Goal: Check status: Check status

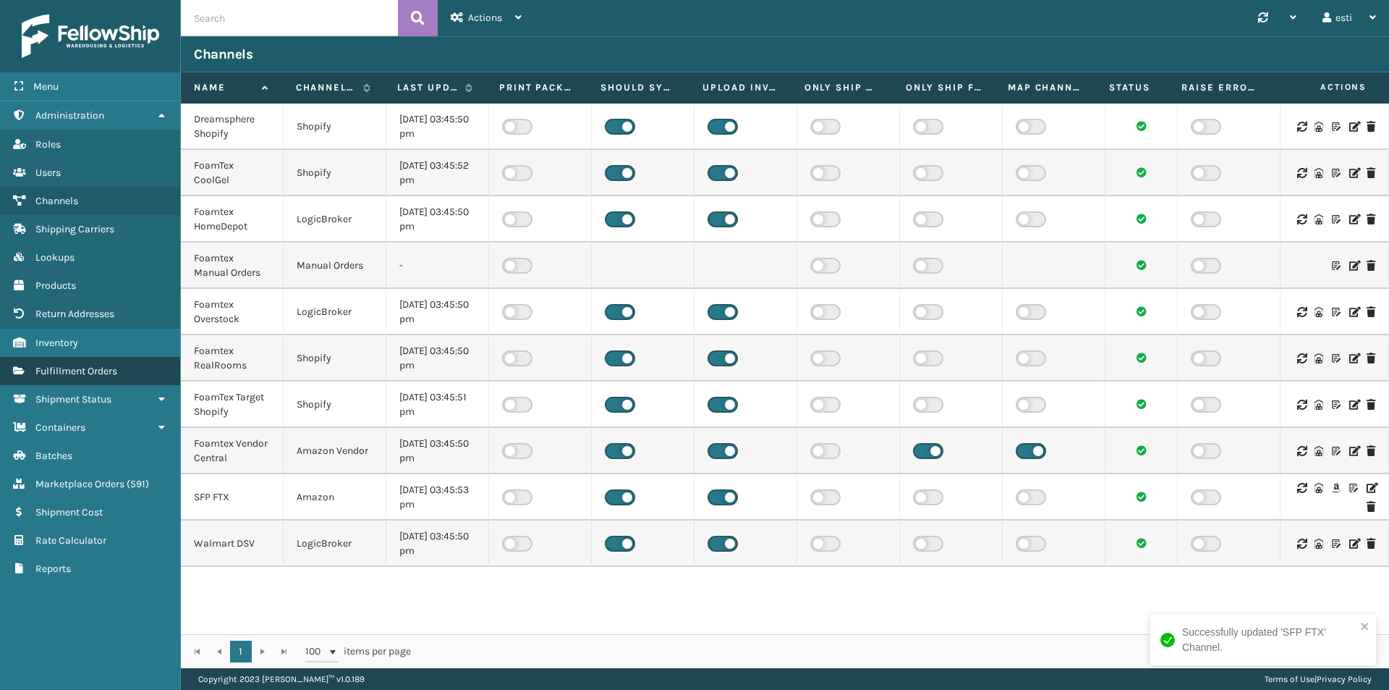
click at [103, 378] on link "Fulfillment Orders" at bounding box center [90, 371] width 180 height 28
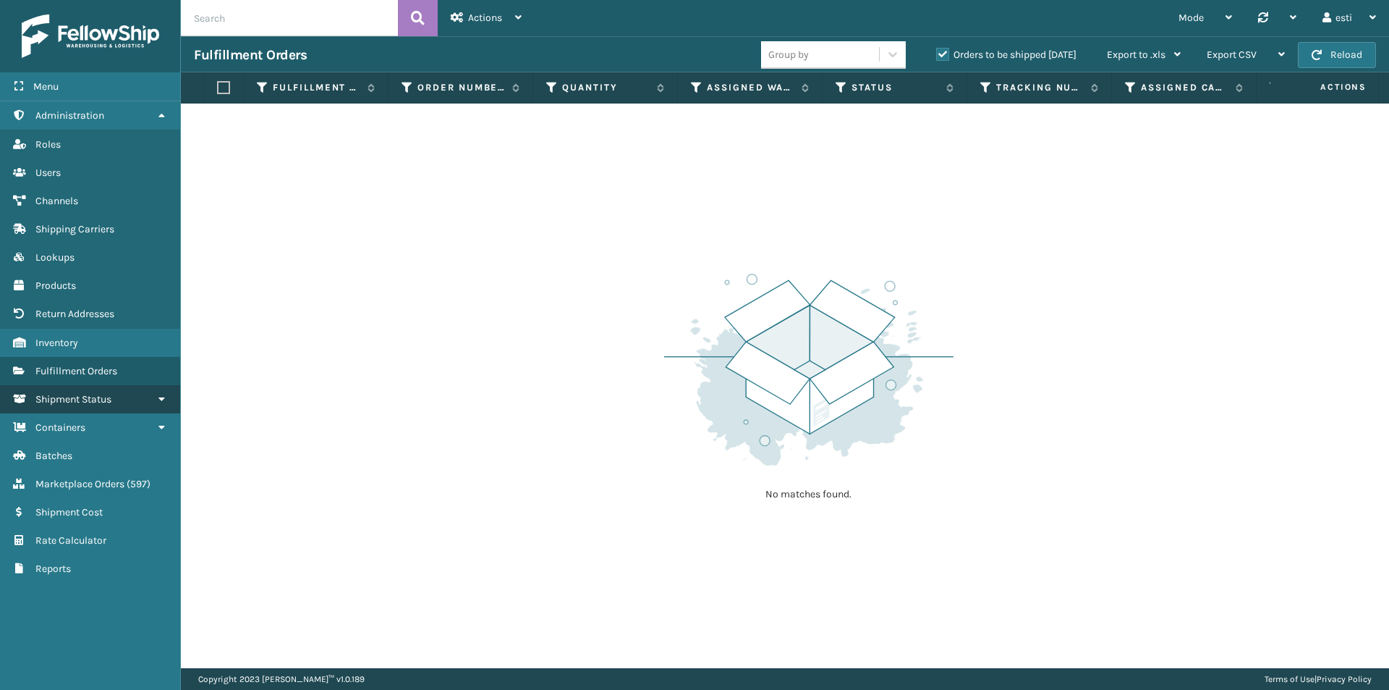
click at [111, 399] on span "Shipment Status" at bounding box center [73, 399] width 76 height 12
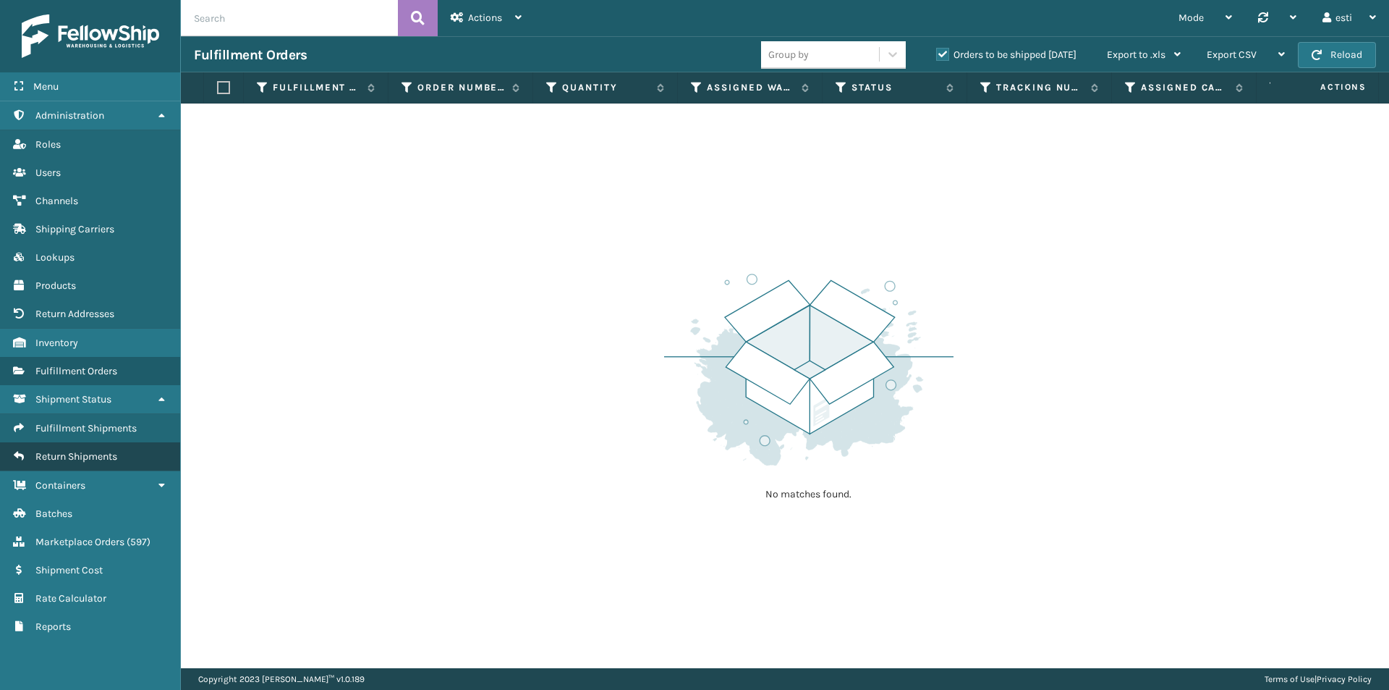
click at [110, 449] on link "Return Shipments" at bounding box center [90, 456] width 180 height 28
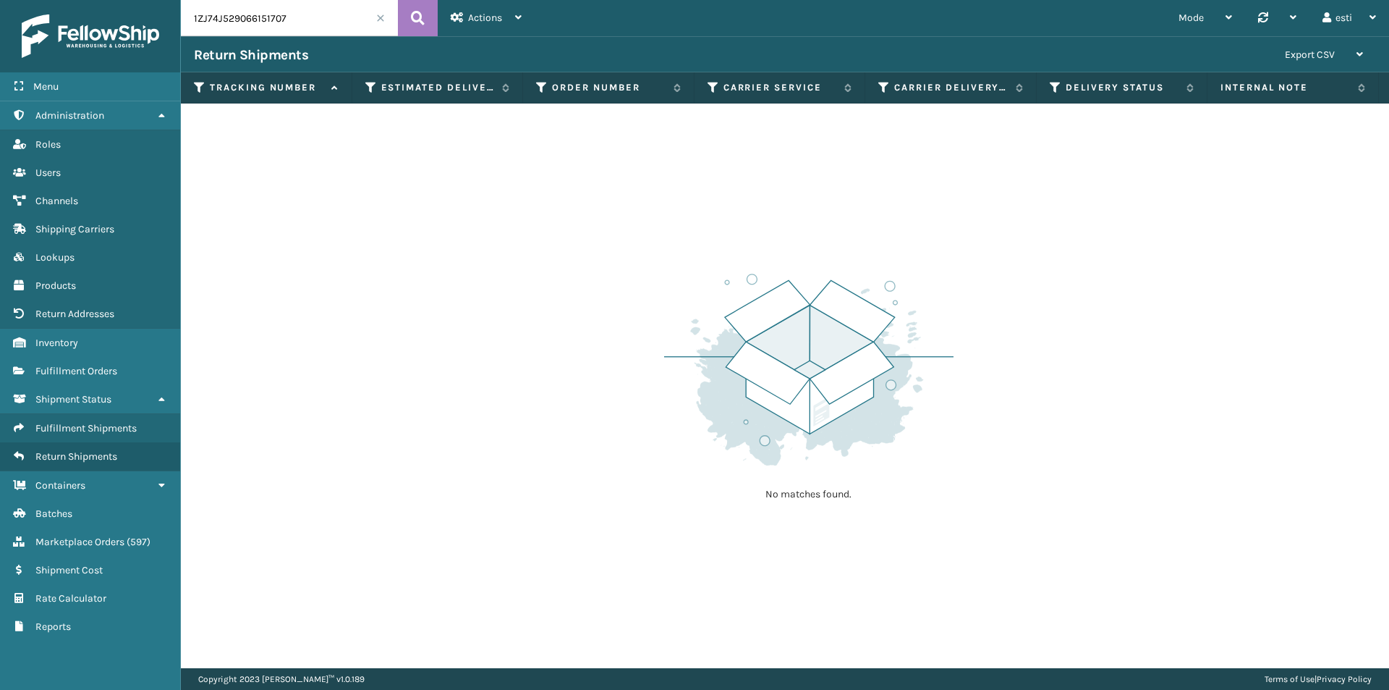
drag, startPoint x: 295, startPoint y: 16, endPoint x: 74, endPoint y: 42, distance: 222.2
click at [74, 0] on div "Menu Administration Roles Users Channels Shipping Carriers Lookups Products Ret…" at bounding box center [694, 0] width 1389 height 0
paste input "884142115135"
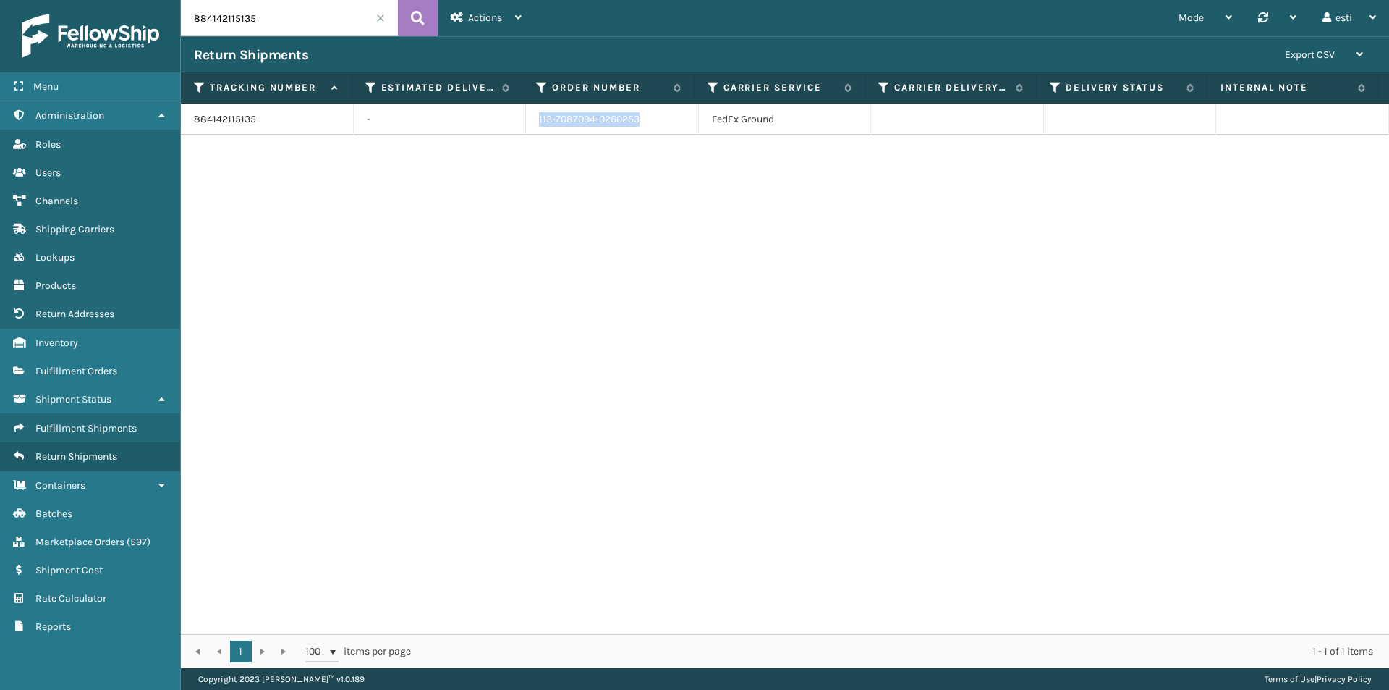
drag, startPoint x: 637, startPoint y: 121, endPoint x: 533, endPoint y: 114, distance: 105.1
click at [533, 114] on td "113-7087094-0260253" at bounding box center [612, 119] width 173 height 32
copy td "113-7087094-0260253"
drag, startPoint x: 436, startPoint y: 314, endPoint x: 411, endPoint y: 279, distance: 43.2
click at [435, 313] on div "884142115135 - 113-7087094-0260253 FedEx Ground" at bounding box center [785, 368] width 1208 height 530
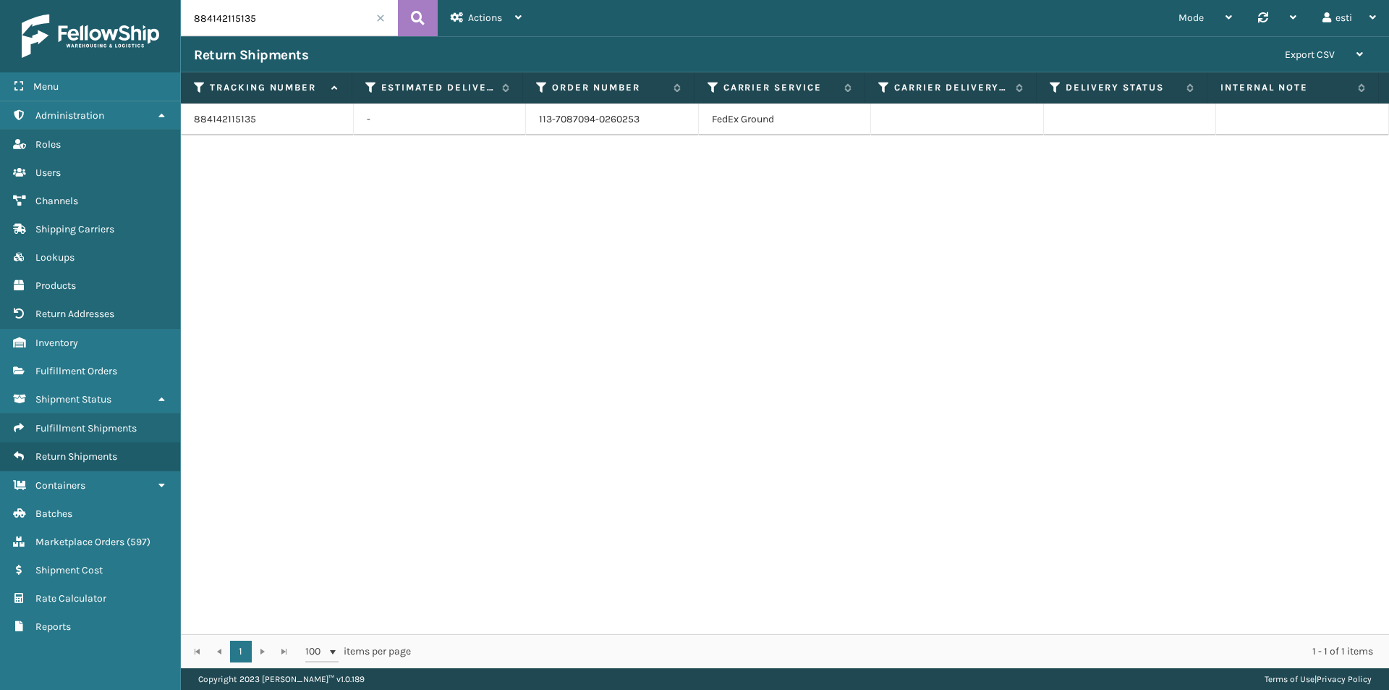
click at [256, 21] on input "884142115135" at bounding box center [289, 18] width 217 height 36
drag, startPoint x: 256, startPoint y: 21, endPoint x: 170, endPoint y: 41, distance: 88.5
click at [170, 0] on div "Menu Administration Roles Users Channels Shipping Carriers Lookups Products Ret…" at bounding box center [694, 0] width 1389 height 0
paste input "94913738"
click at [413, 12] on icon at bounding box center [418, 18] width 14 height 22
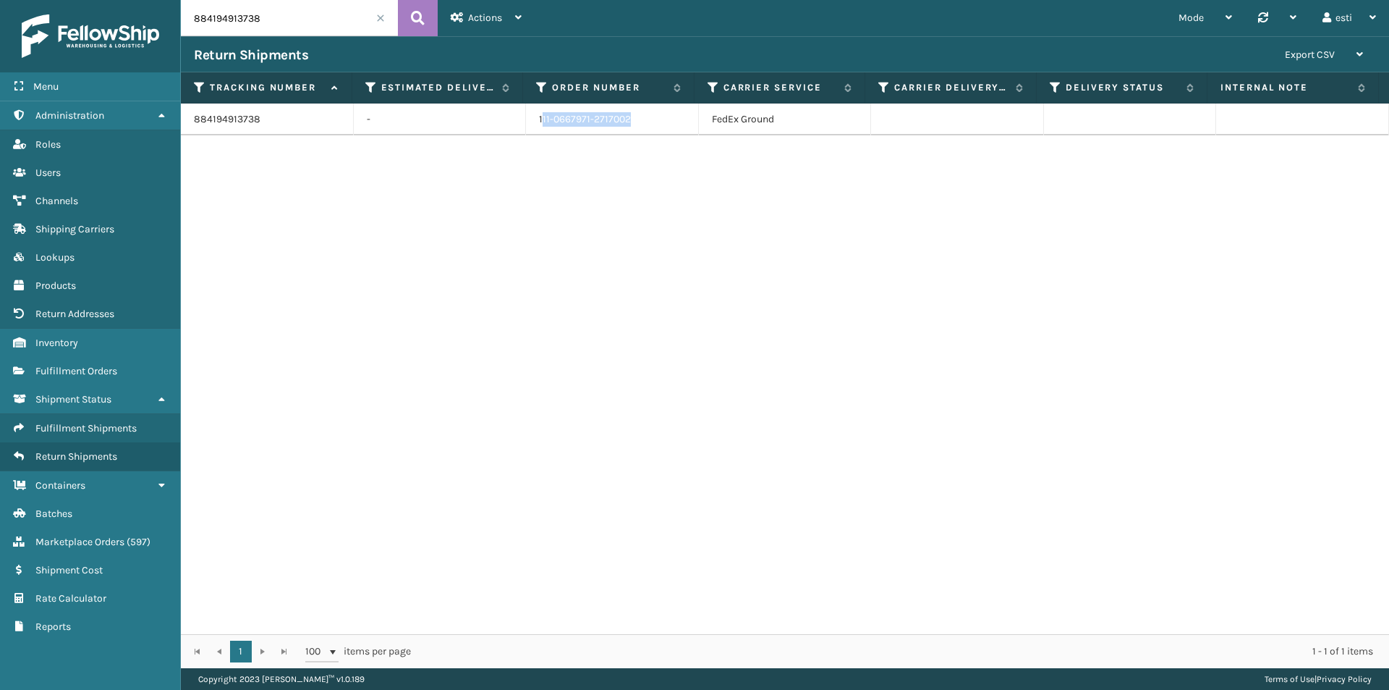
drag, startPoint x: 635, startPoint y: 119, endPoint x: 539, endPoint y: 120, distance: 96.2
click at [539, 120] on td "111-0667971-2717002" at bounding box center [612, 119] width 173 height 32
copy td "11-0667971-2717002"
drag, startPoint x: 210, startPoint y: 20, endPoint x: 136, endPoint y: 8, distance: 74.7
click at [136, 0] on div "Menu Administration Roles Users Channels Shipping Carriers Lookups Products Ret…" at bounding box center [694, 0] width 1389 height 0
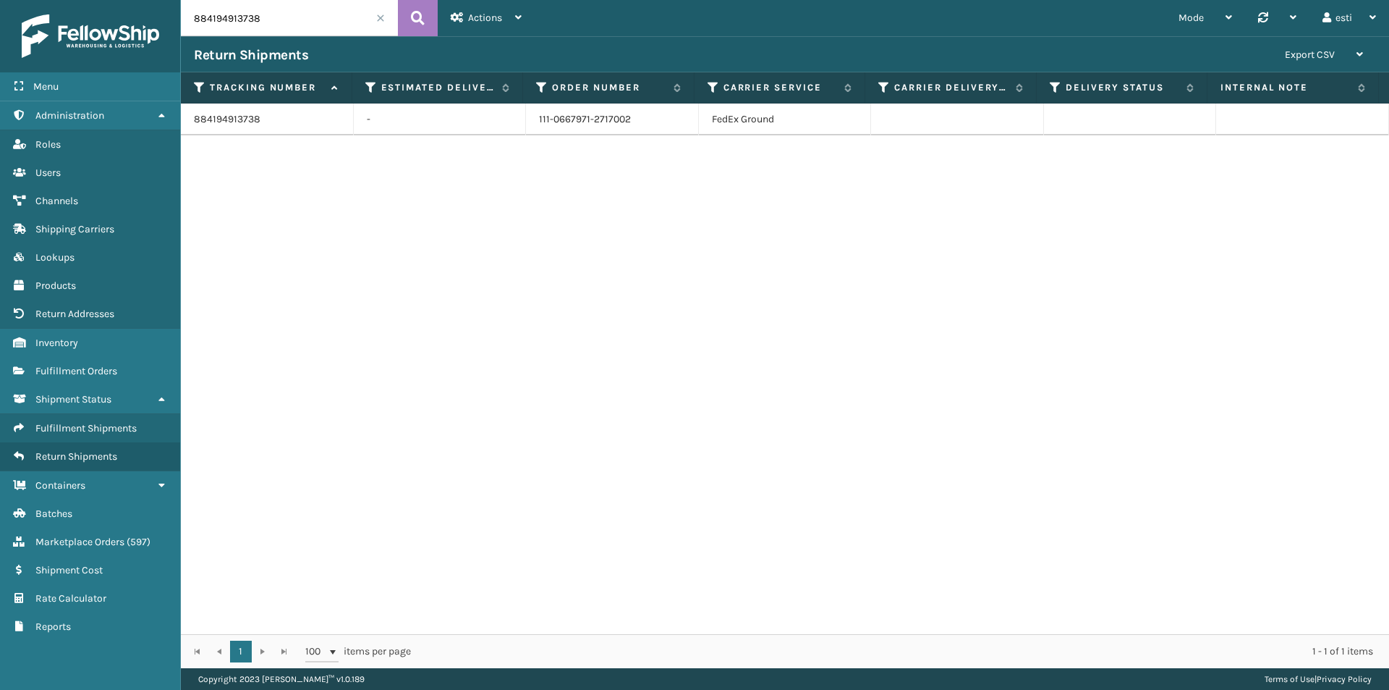
paste input "[US_VEHICLE_IDENTIFICATION_NUMBER]"
click at [416, 20] on icon at bounding box center [418, 18] width 14 height 22
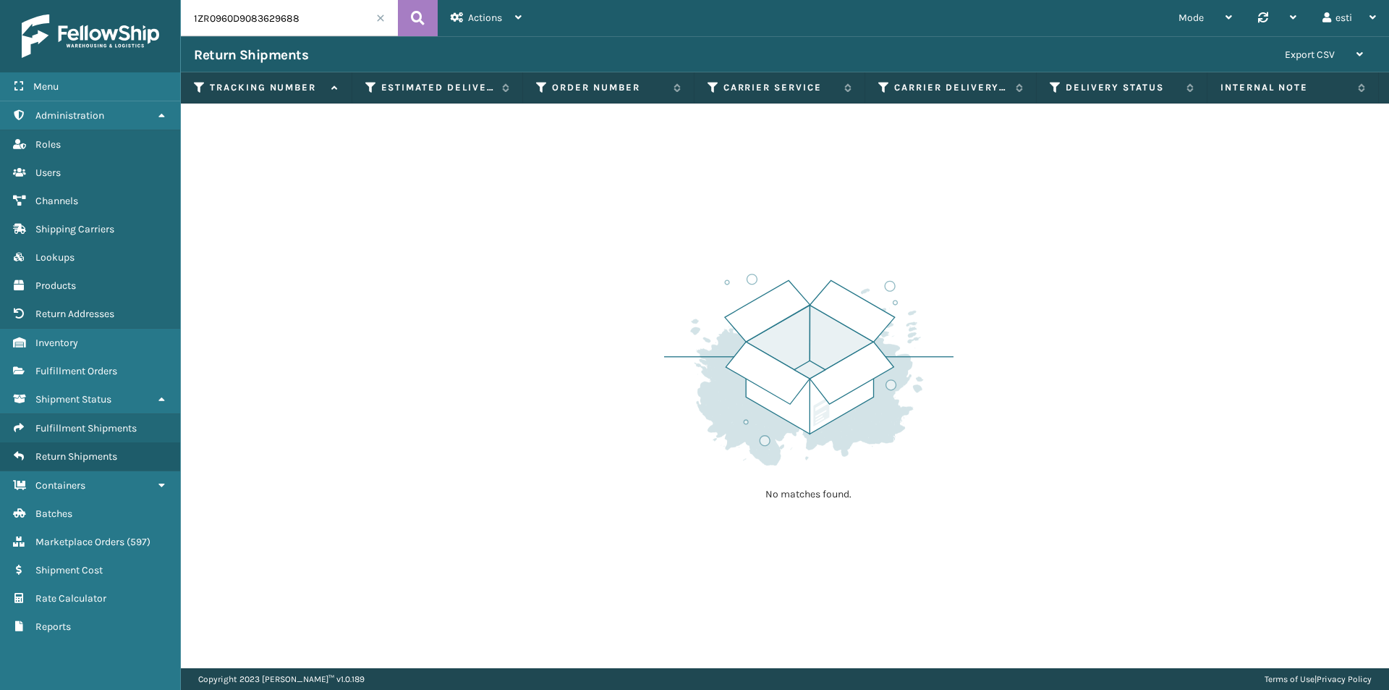
click at [338, 5] on input "1ZR0960D9083629688" at bounding box center [289, 18] width 217 height 36
drag, startPoint x: 329, startPoint y: 16, endPoint x: 103, endPoint y: 68, distance: 231.7
click at [103, 0] on div "Menu Administration Roles Users Channels Shipping Carriers Lookups Products Ret…" at bounding box center [694, 0] width 1389 height 0
paste input "88381427959"
click at [423, 19] on icon at bounding box center [418, 18] width 14 height 22
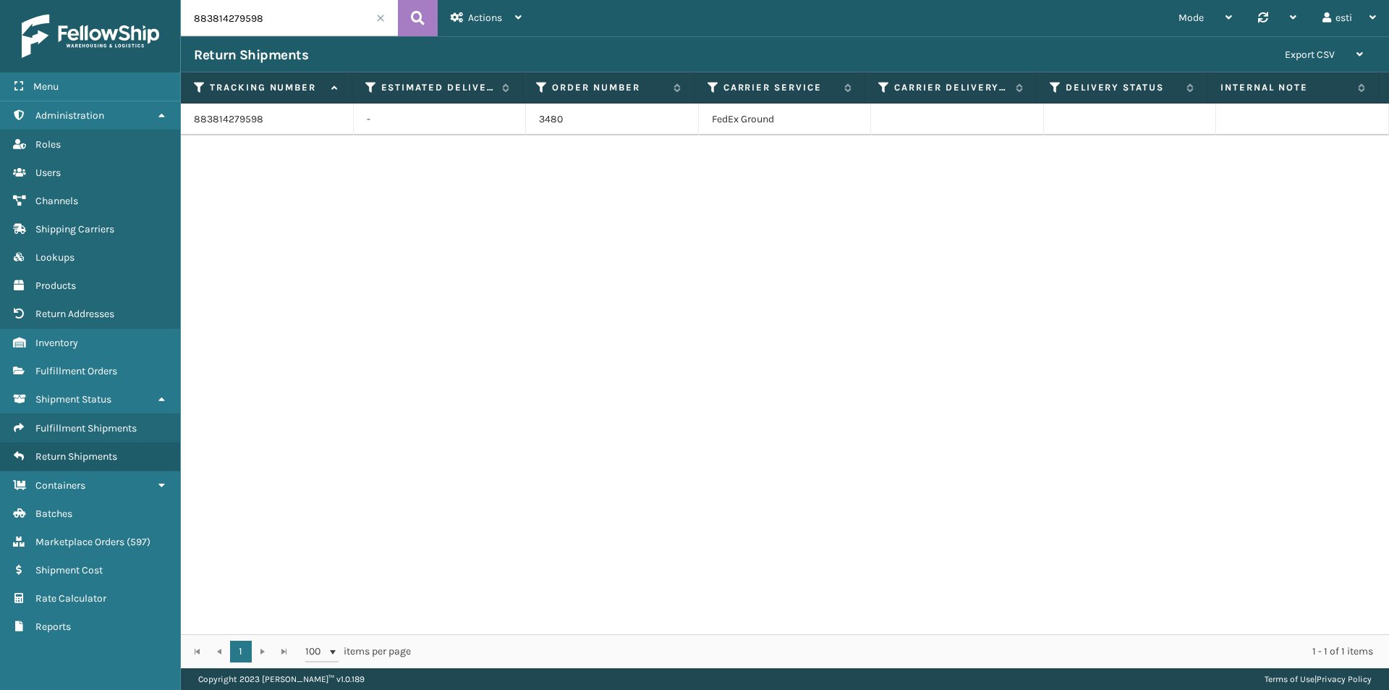
click at [295, 18] on input "883814279598" at bounding box center [289, 18] width 217 height 36
drag, startPoint x: 295, startPoint y: 18, endPoint x: 164, endPoint y: 21, distance: 131.7
click at [164, 0] on div "Menu Administration Roles Users Channels Shipping Carriers Lookups Products Ret…" at bounding box center [694, 0] width 1389 height 0
paste input "1ZR0960D9083667726"
click at [404, 22] on button at bounding box center [418, 18] width 40 height 36
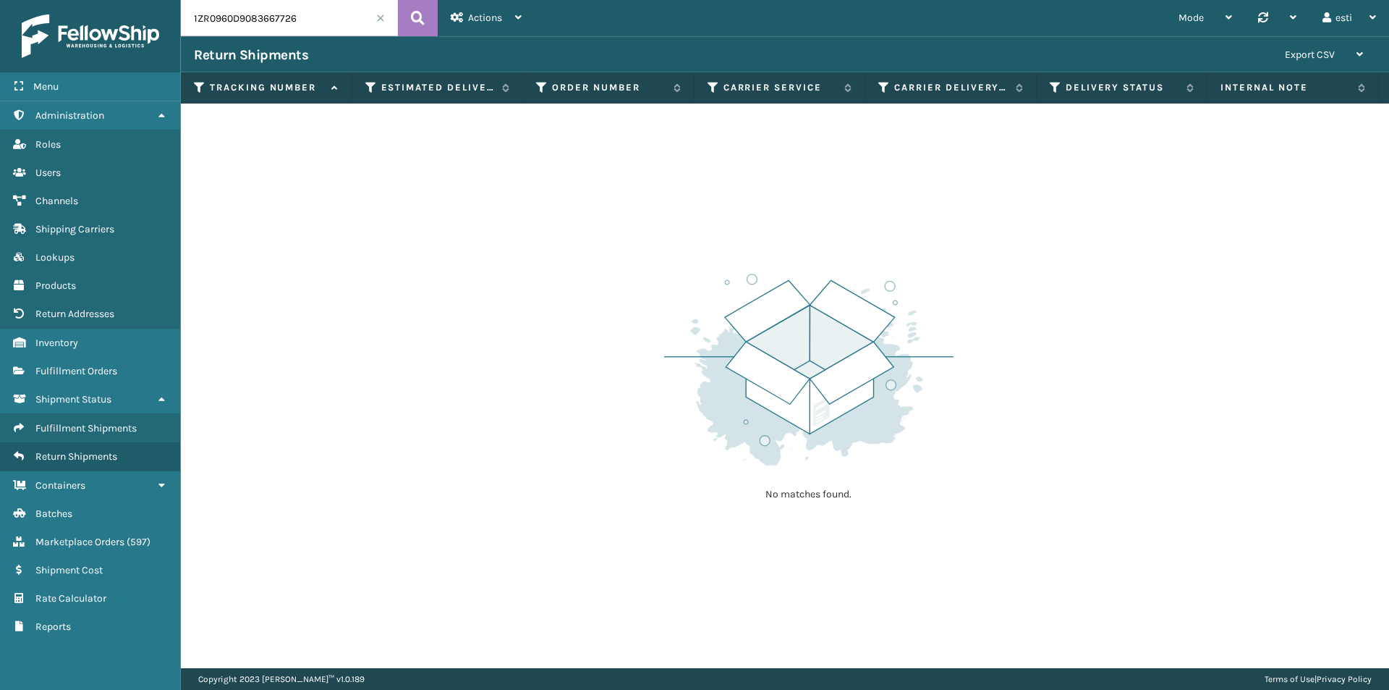
drag, startPoint x: 300, startPoint y: 24, endPoint x: 169, endPoint y: 39, distance: 131.1
click at [169, 0] on div "Menu Administration Roles Users Channels Shipping Carriers Lookups Products Ret…" at bounding box center [694, 0] width 1389 height 0
paste input "883745923719"
click at [419, 17] on icon at bounding box center [418, 18] width 14 height 22
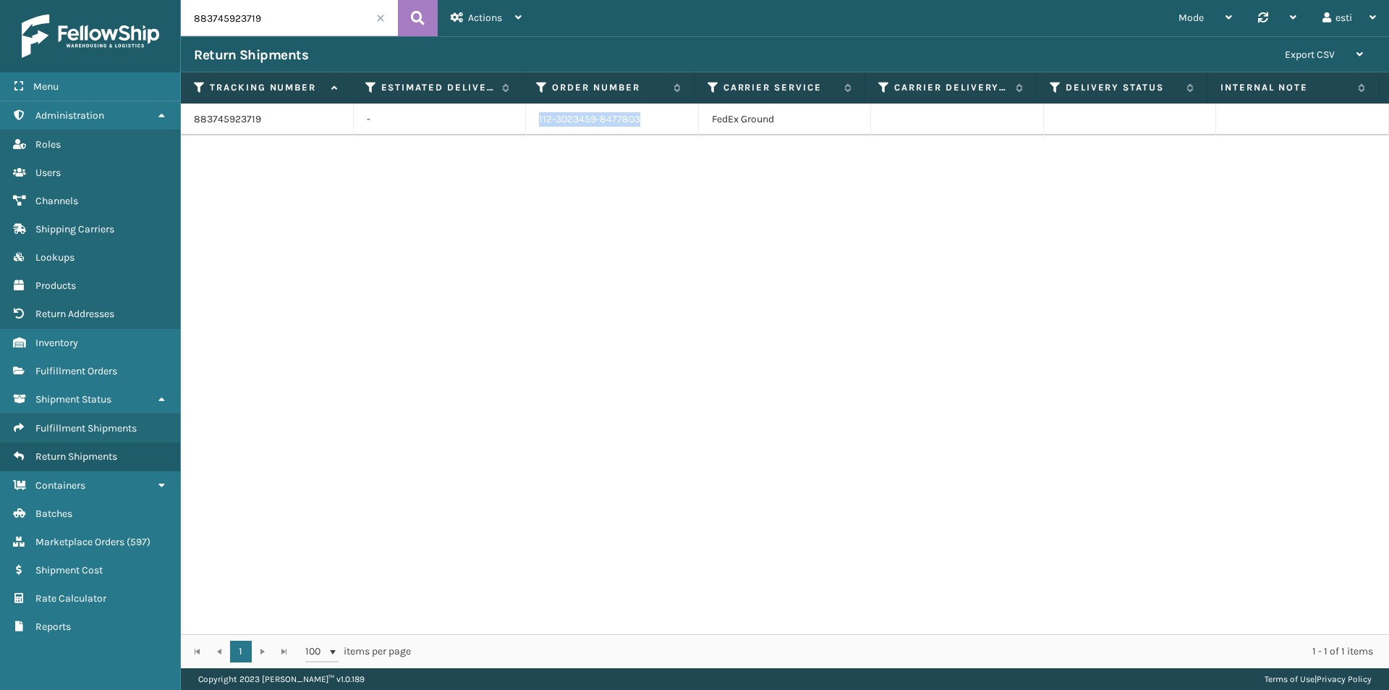
drag, startPoint x: 624, startPoint y: 116, endPoint x: 522, endPoint y: 118, distance: 101.3
click at [526, 118] on td "112-3023459-8477803" at bounding box center [612, 119] width 173 height 32
drag, startPoint x: 268, startPoint y: 15, endPoint x: 153, endPoint y: 14, distance: 114.3
click at [157, 0] on div "Menu Administration Roles Users Channels Shipping Carriers Lookups Products Ret…" at bounding box center [694, 0] width 1389 height 0
paste input "81330548"
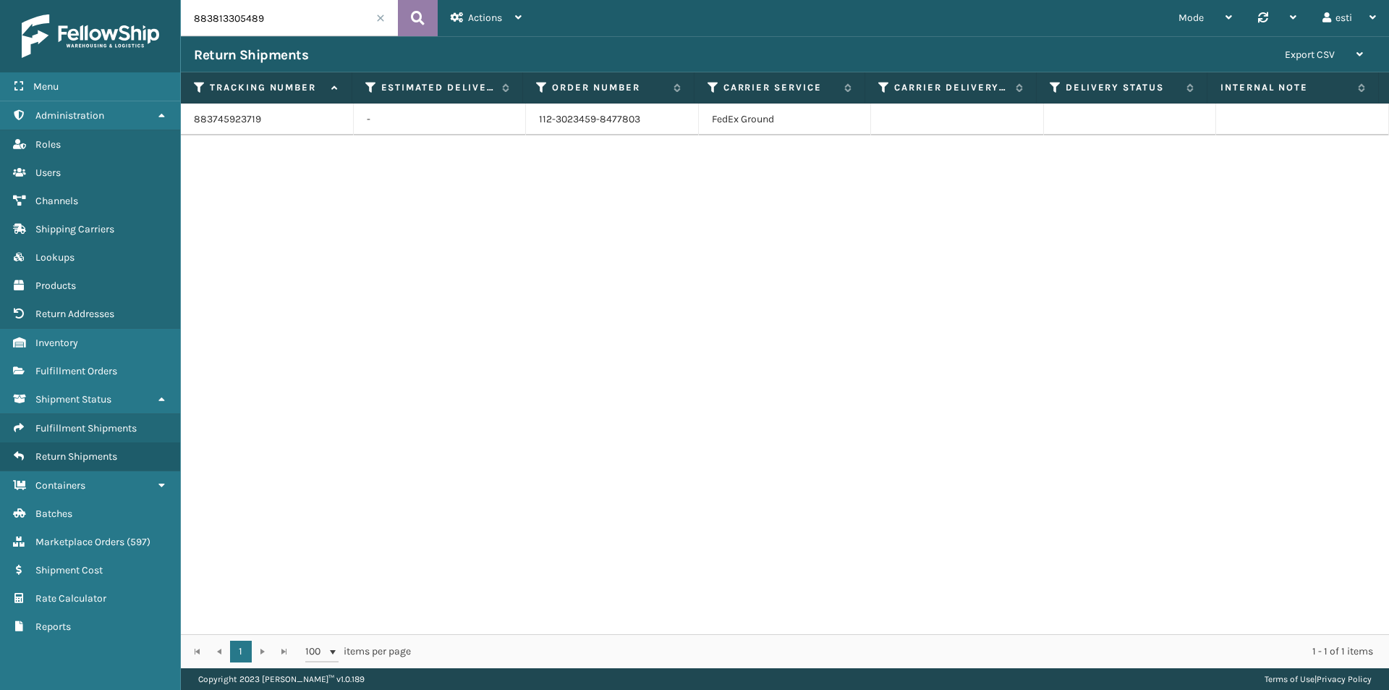
click at [422, 20] on icon at bounding box center [418, 18] width 14 height 22
drag, startPoint x: 607, startPoint y: 117, endPoint x: 514, endPoint y: 125, distance: 93.7
click at [514, 125] on tr "883813305489 - 111-1219310-8276202 FedEx Ground" at bounding box center [785, 119] width 1208 height 32
drag, startPoint x: 335, startPoint y: 12, endPoint x: 135, endPoint y: 27, distance: 201.0
click at [135, 0] on div "Menu Administration Roles Users Channels Shipping Carriers Lookups Products Ret…" at bounding box center [694, 0] width 1389 height 0
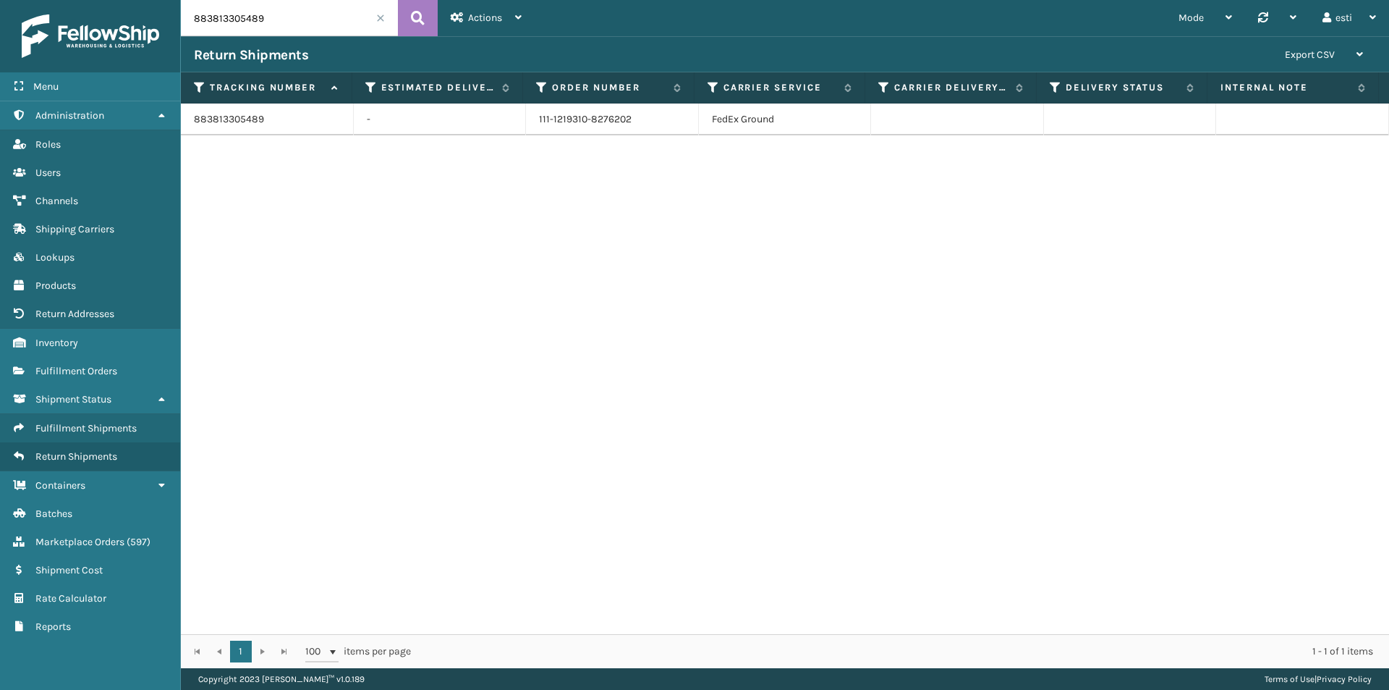
paste input "1ZH0R7060307424835"
click at [421, 17] on icon at bounding box center [418, 18] width 14 height 22
drag, startPoint x: 640, startPoint y: 117, endPoint x: 532, endPoint y: 118, distance: 108.5
click at [532, 118] on td "111-3878733-0053818" at bounding box center [612, 119] width 173 height 32
copy td "111-3878733-0053818"
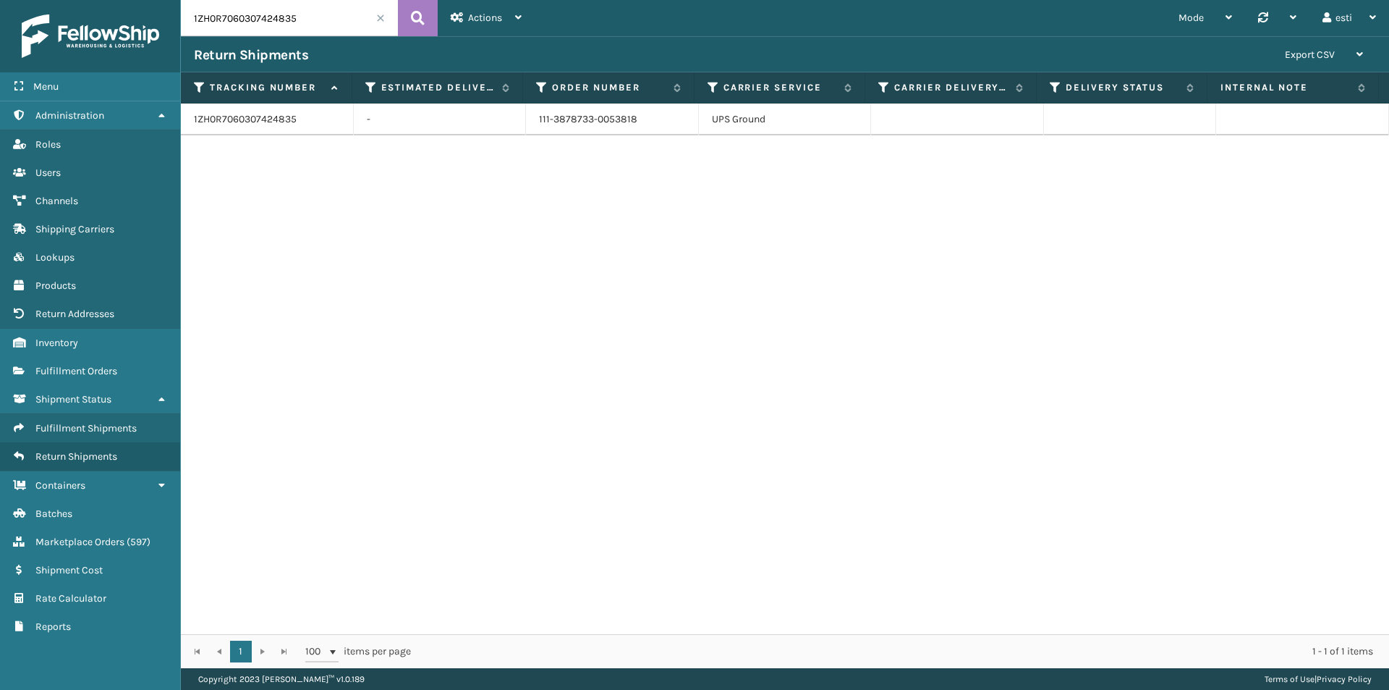
click at [310, 15] on input "1ZH0R7060307424835" at bounding box center [289, 18] width 217 height 36
drag, startPoint x: 310, startPoint y: 14, endPoint x: 135, endPoint y: 41, distance: 177.8
click at [135, 0] on div "Menu Administration Roles Users Channels Shipping Carriers Lookups Products Ret…" at bounding box center [694, 0] width 1389 height 0
paste input "88408278351"
click at [413, 20] on icon at bounding box center [418, 18] width 14 height 22
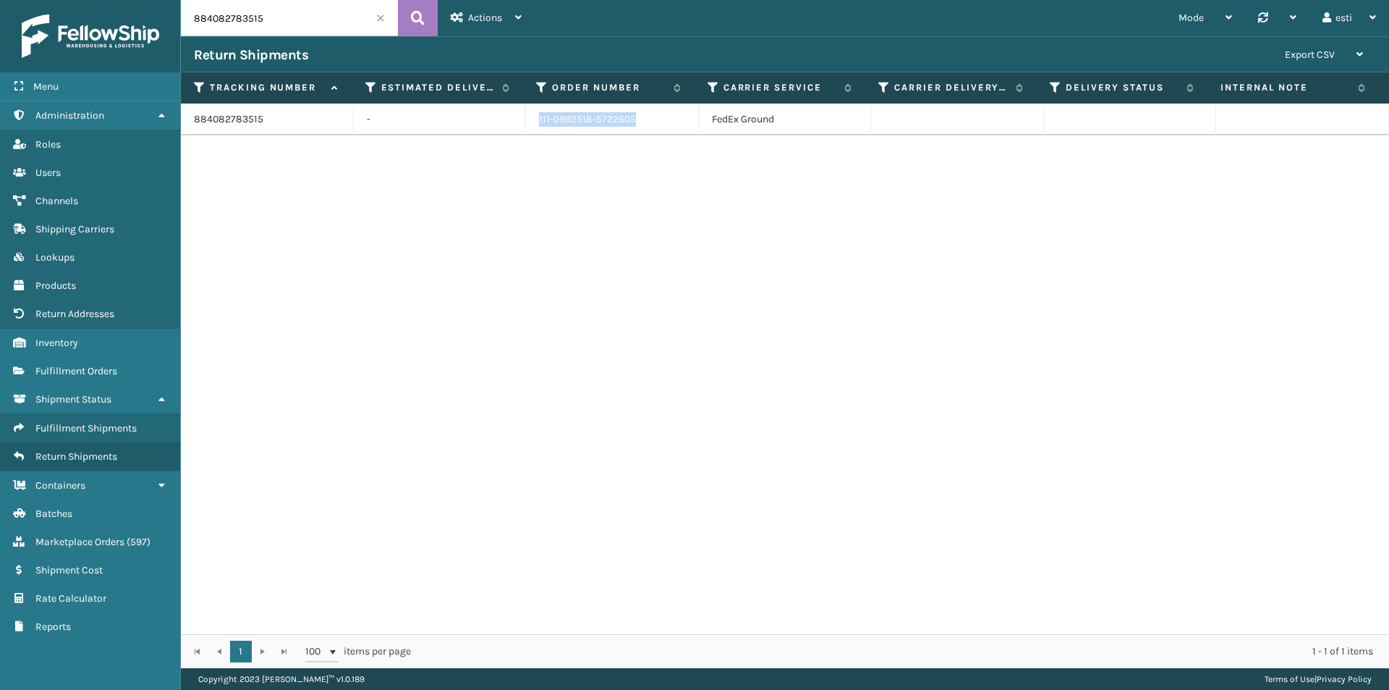
drag, startPoint x: 638, startPoint y: 117, endPoint x: 527, endPoint y: 120, distance: 110.7
click at [527, 120] on td "111-0992518-5722605" at bounding box center [612, 119] width 173 height 32
drag, startPoint x: 301, startPoint y: 17, endPoint x: 285, endPoint y: 22, distance: 16.7
click at [297, 17] on input "884082783515" at bounding box center [289, 18] width 217 height 36
drag, startPoint x: 249, startPoint y: 22, endPoint x: 176, endPoint y: 23, distance: 73.1
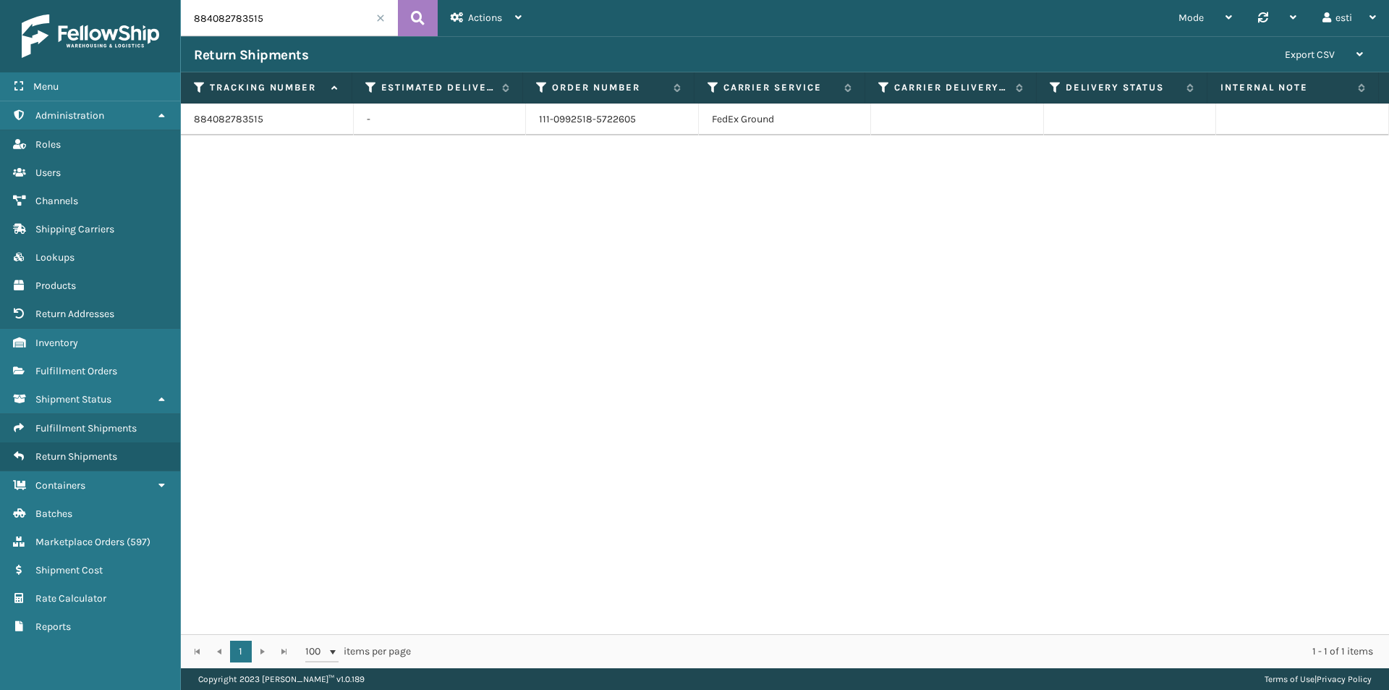
click at [176, 0] on div "Menu Administration Roles Users Channels Shipping Carriers Lookups Products Ret…" at bounding box center [694, 0] width 1389 height 0
paste input "170939362"
click at [409, 17] on button at bounding box center [418, 18] width 40 height 36
drag, startPoint x: 644, startPoint y: 122, endPoint x: 535, endPoint y: 122, distance: 109.3
click at [535, 122] on td "112-2234334-1823438" at bounding box center [612, 119] width 173 height 32
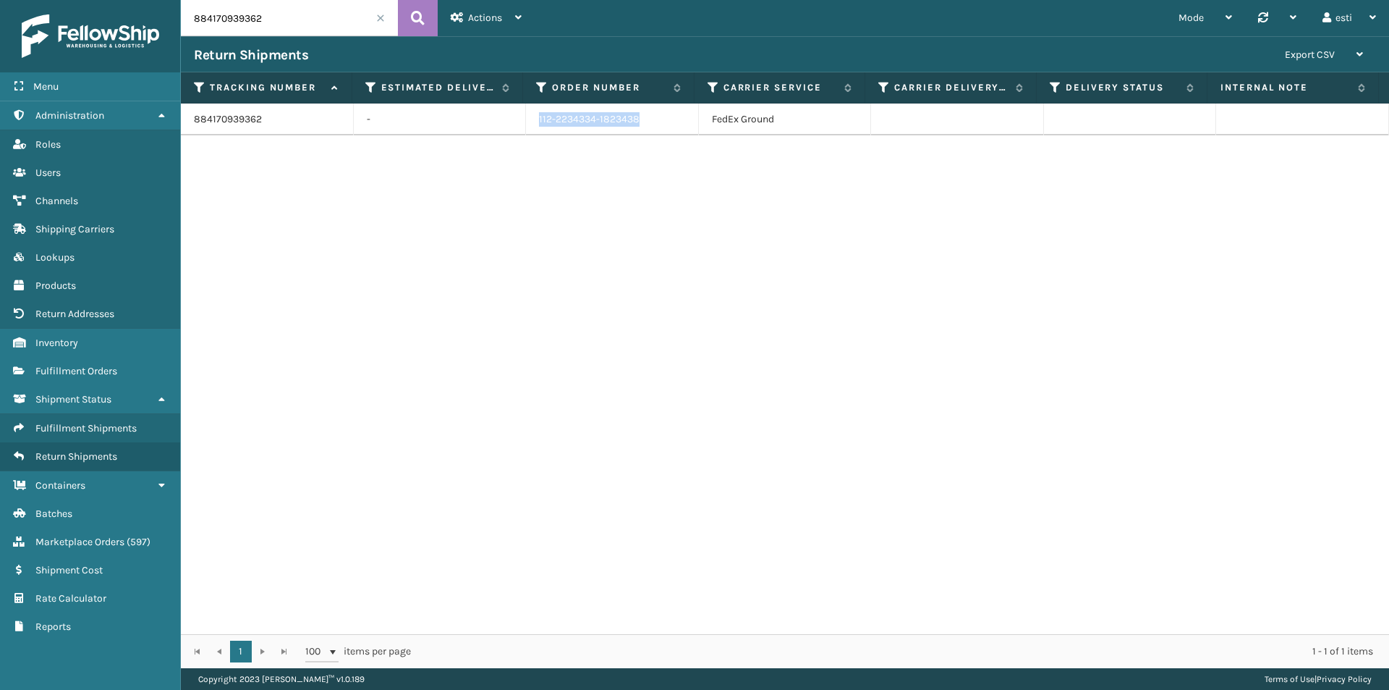
copy td "112-2234334-1823438"
click at [304, 22] on input "884170939362" at bounding box center [289, 18] width 217 height 36
drag, startPoint x: 304, startPoint y: 22, endPoint x: 190, endPoint y: 22, distance: 114.3
click at [190, 22] on input "884170939362" at bounding box center [289, 18] width 217 height 36
paste input "3510925608"
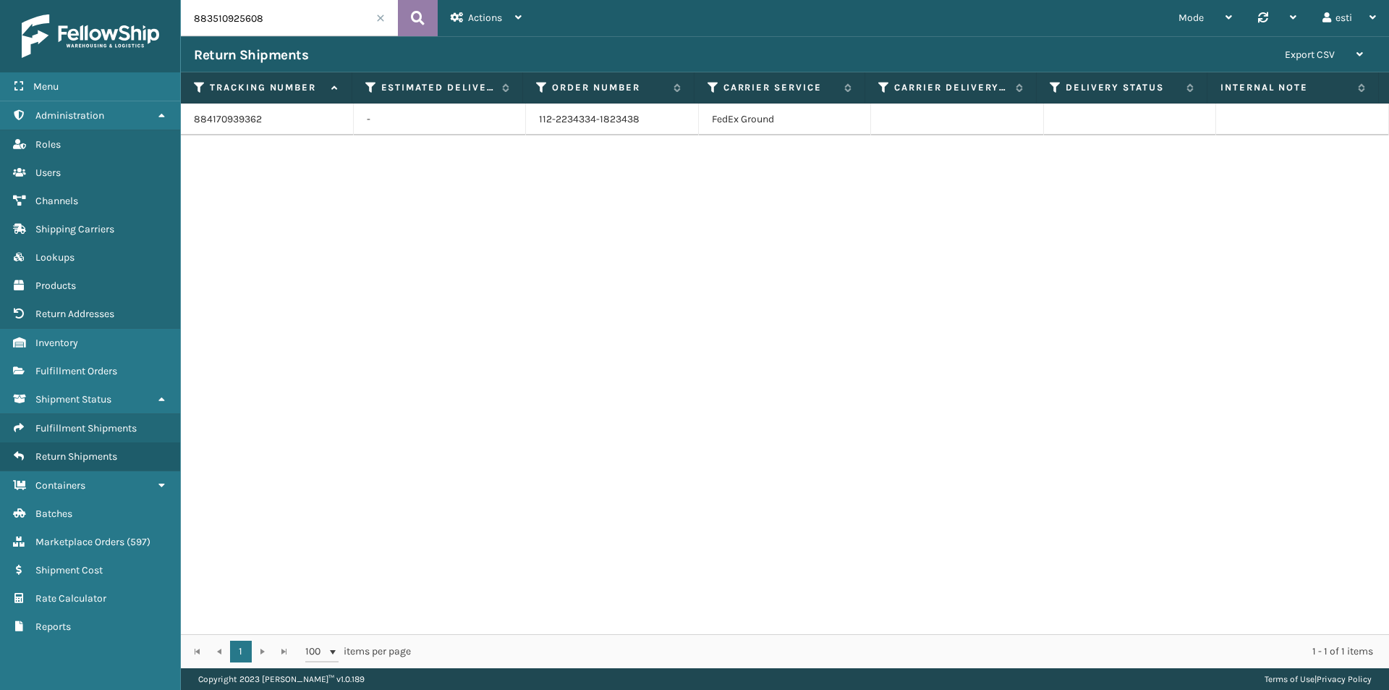
click at [415, 17] on icon at bounding box center [418, 18] width 14 height 22
drag, startPoint x: 640, startPoint y: 118, endPoint x: 538, endPoint y: 114, distance: 102.1
click at [538, 114] on td "111-0526603-8861019" at bounding box center [612, 119] width 173 height 32
click at [539, 120] on td "111-0526603-8861019" at bounding box center [612, 119] width 173 height 32
drag, startPoint x: 535, startPoint y: 119, endPoint x: 634, endPoint y: 118, distance: 99.1
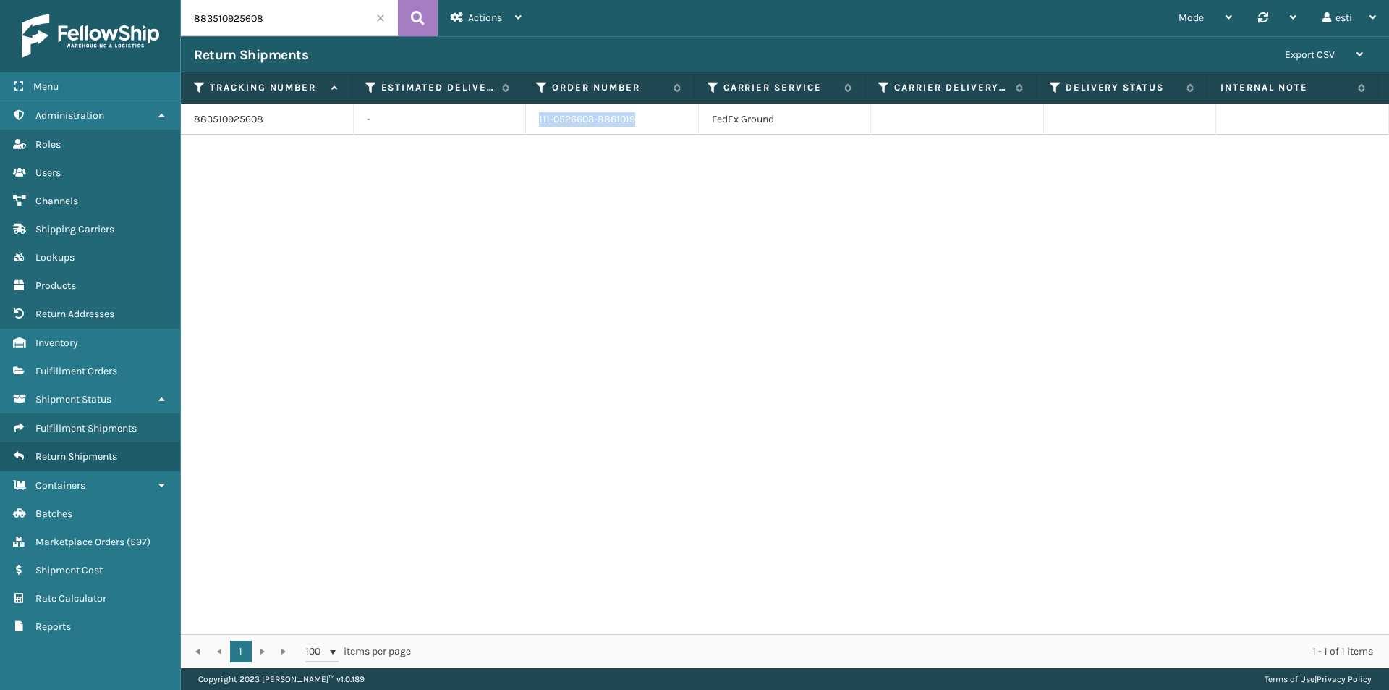
click at [634, 118] on td "111-0526603-8861019" at bounding box center [612, 119] width 173 height 32
copy td "111-0526603-8861019"
click at [295, 22] on input "883510925608" at bounding box center [289, 18] width 217 height 36
drag, startPoint x: 287, startPoint y: 20, endPoint x: 137, endPoint y: 22, distance: 150.5
click at [137, 0] on div "Menu Administration Roles Users Channels Shipping Carriers Lookups Products Ret…" at bounding box center [694, 0] width 1389 height 0
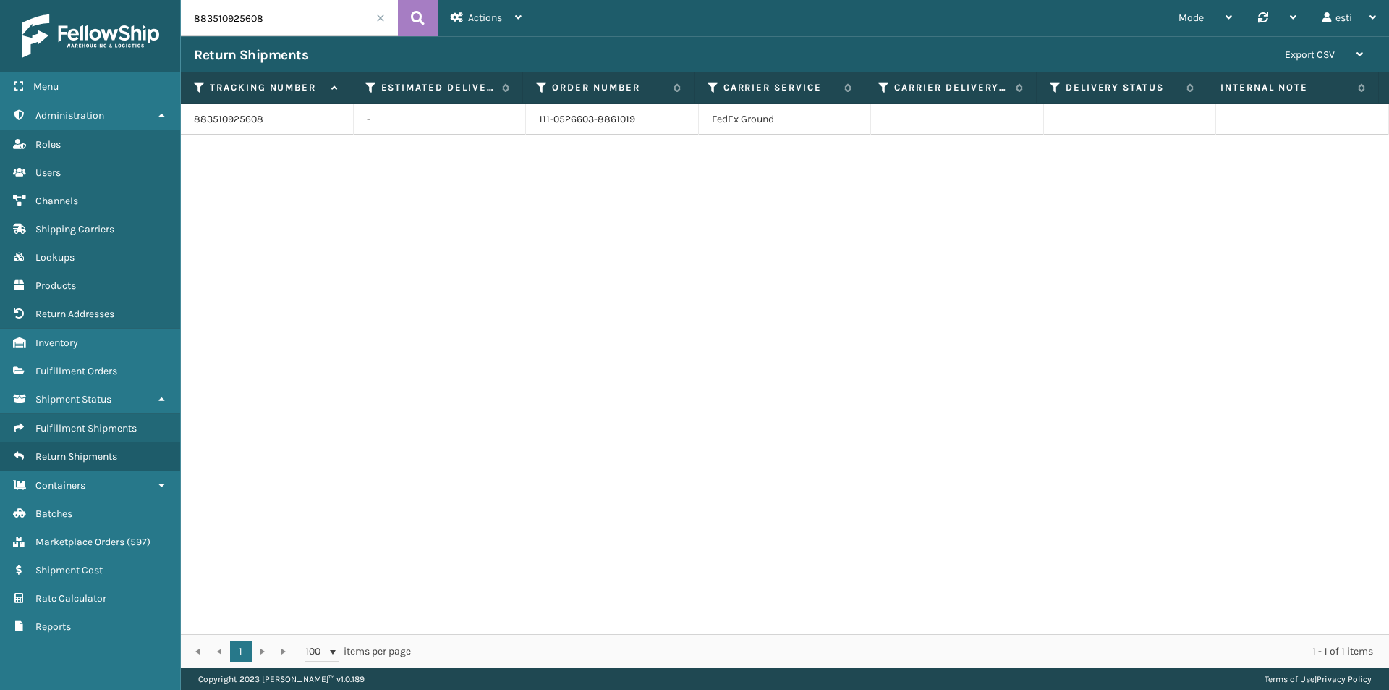
paste input "4111731790"
click at [427, 9] on button at bounding box center [418, 18] width 40 height 36
drag, startPoint x: 640, startPoint y: 119, endPoint x: 527, endPoint y: 119, distance: 112.2
click at [527, 119] on td "111-1272639-5353813" at bounding box center [612, 119] width 173 height 32
copy td "111-1272639-5353813"
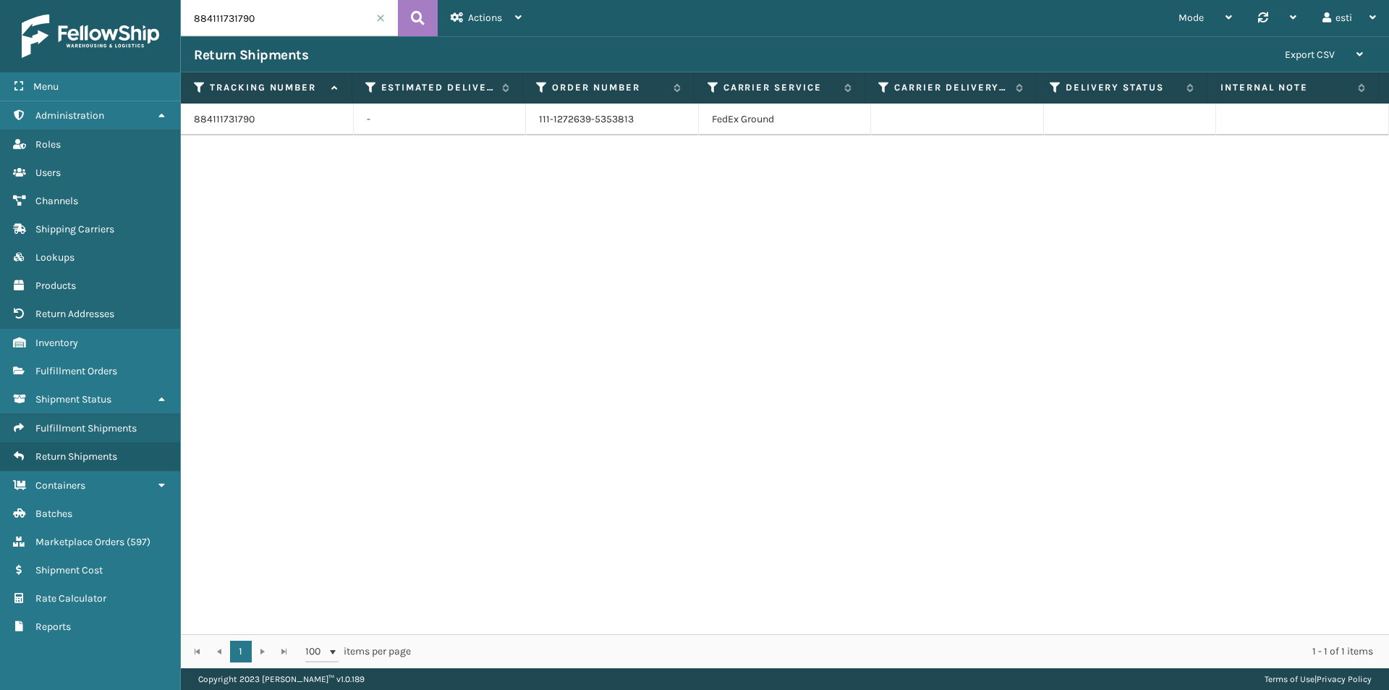
drag, startPoint x: 268, startPoint y: 22, endPoint x: 133, endPoint y: 27, distance: 135.4
click at [133, 0] on div "Menu Administration Roles Users Channels Shipping Carriers Lookups Products Ret…" at bounding box center [694, 0] width 1389 height 0
paste input "1ZR0960D9083060112"
click at [414, 23] on icon at bounding box center [418, 18] width 14 height 22
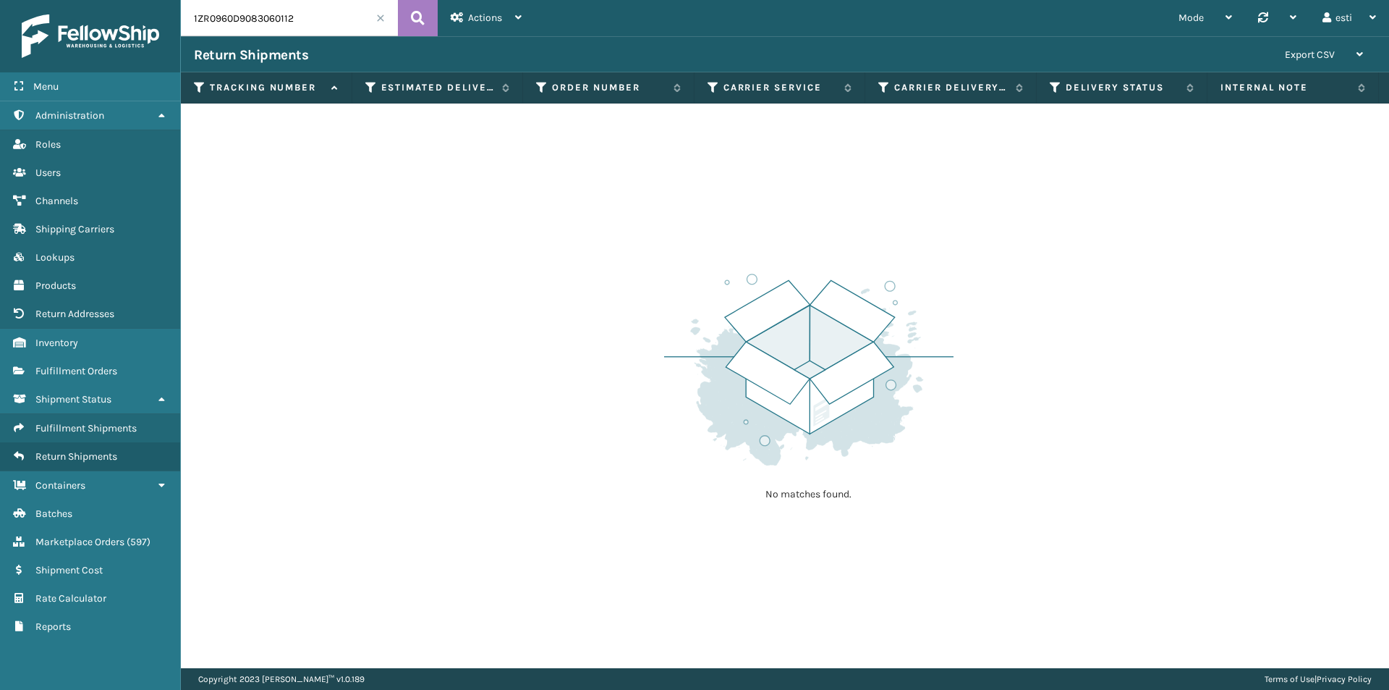
click at [320, 24] on input "1ZR0960D9083060112" at bounding box center [289, 18] width 217 height 36
drag, startPoint x: 320, startPoint y: 24, endPoint x: 77, endPoint y: 38, distance: 242.8
click at [77, 0] on div "Menu Administration Roles Users Channels Shipping Carriers Lookups Products Ret…" at bounding box center [694, 0] width 1389 height 0
paste input "J74J529032440020"
click at [421, 23] on icon at bounding box center [418, 18] width 14 height 22
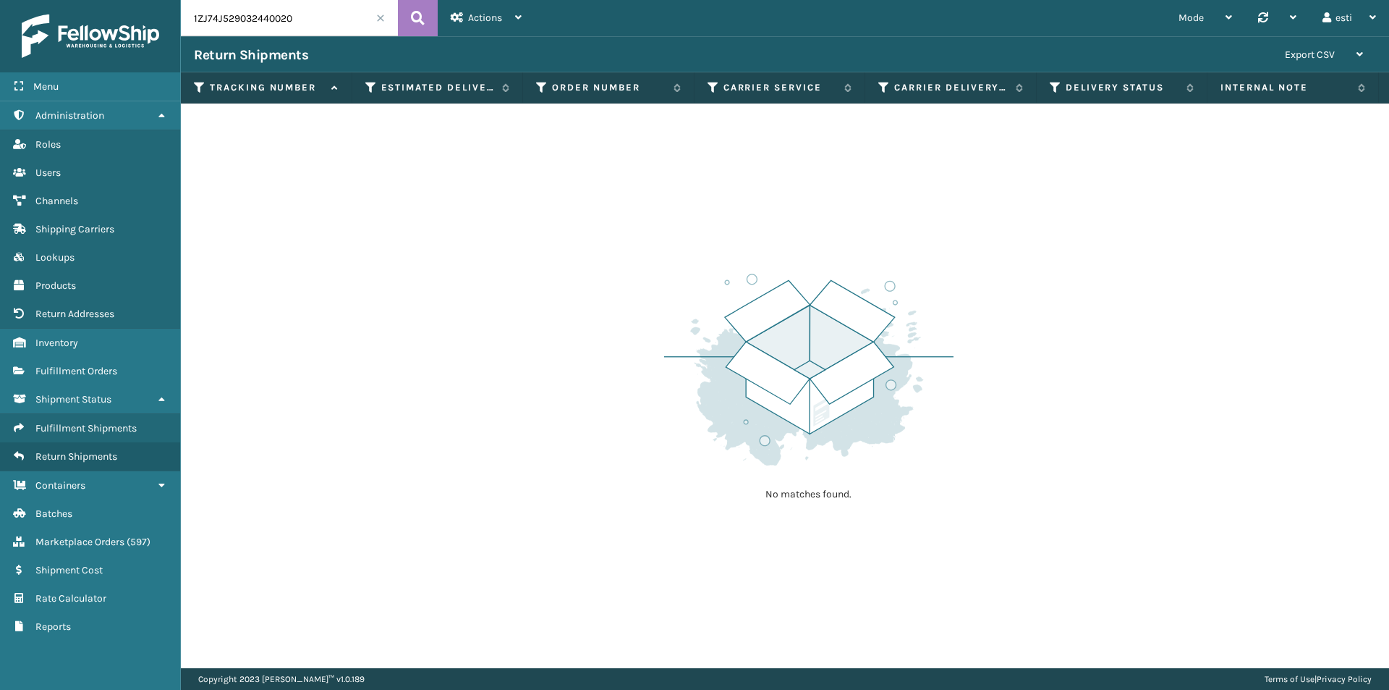
drag, startPoint x: 295, startPoint y: 17, endPoint x: 87, endPoint y: 32, distance: 208.2
click at [87, 0] on div "Menu Administration Roles Users Channels Shipping Carriers Lookups Products Ret…" at bounding box center [694, 0] width 1389 height 0
paste input "R0960D9083004843"
type input "1ZR0960D9083004843"
click at [410, 7] on button at bounding box center [418, 18] width 40 height 36
